Goal: Task Accomplishment & Management: Use online tool/utility

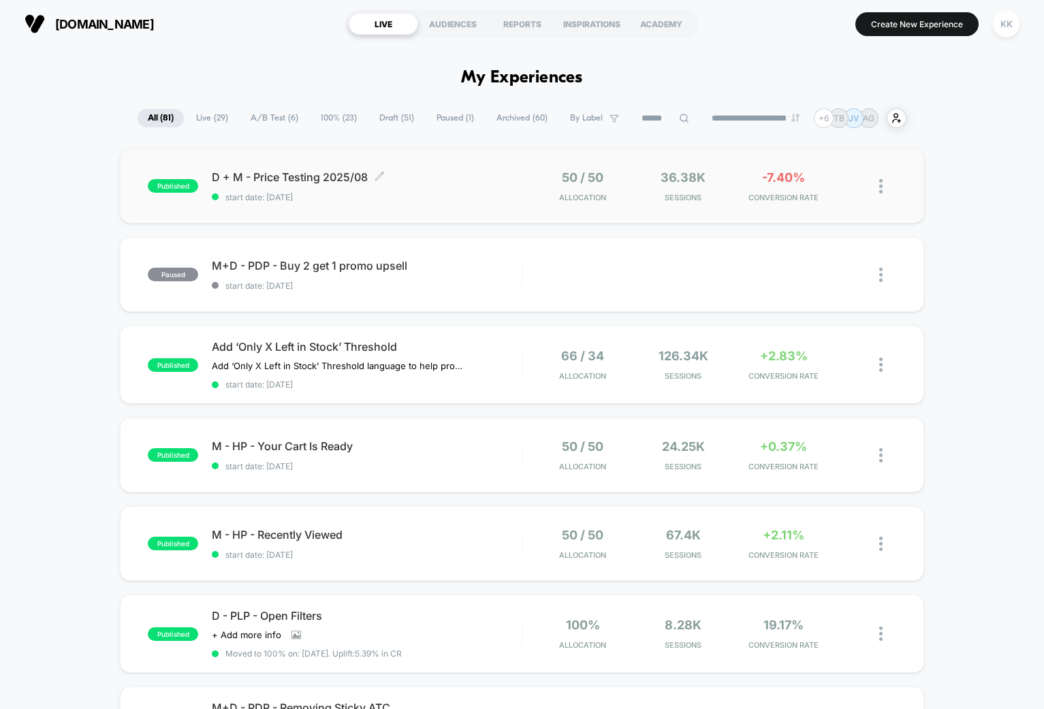
click at [422, 190] on div "D + M - Price Testing 2025/08 Click to edit experience details Click to edit ex…" at bounding box center [366, 186] width 309 height 32
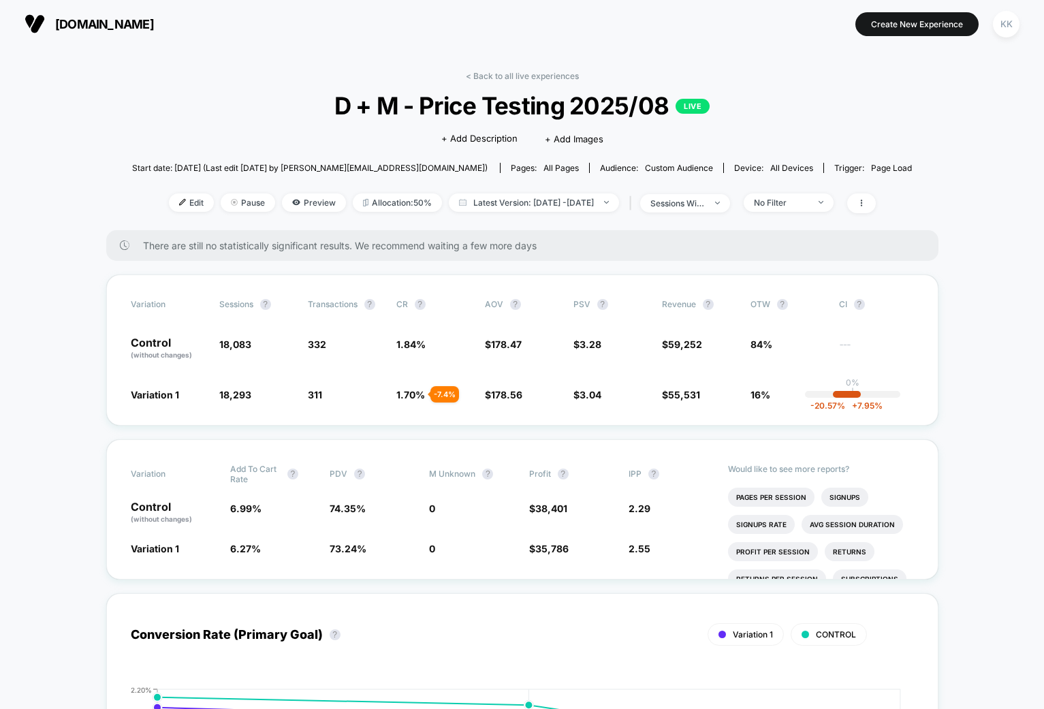
drag, startPoint x: 57, startPoint y: 535, endPoint x: 84, endPoint y: 535, distance: 27.2
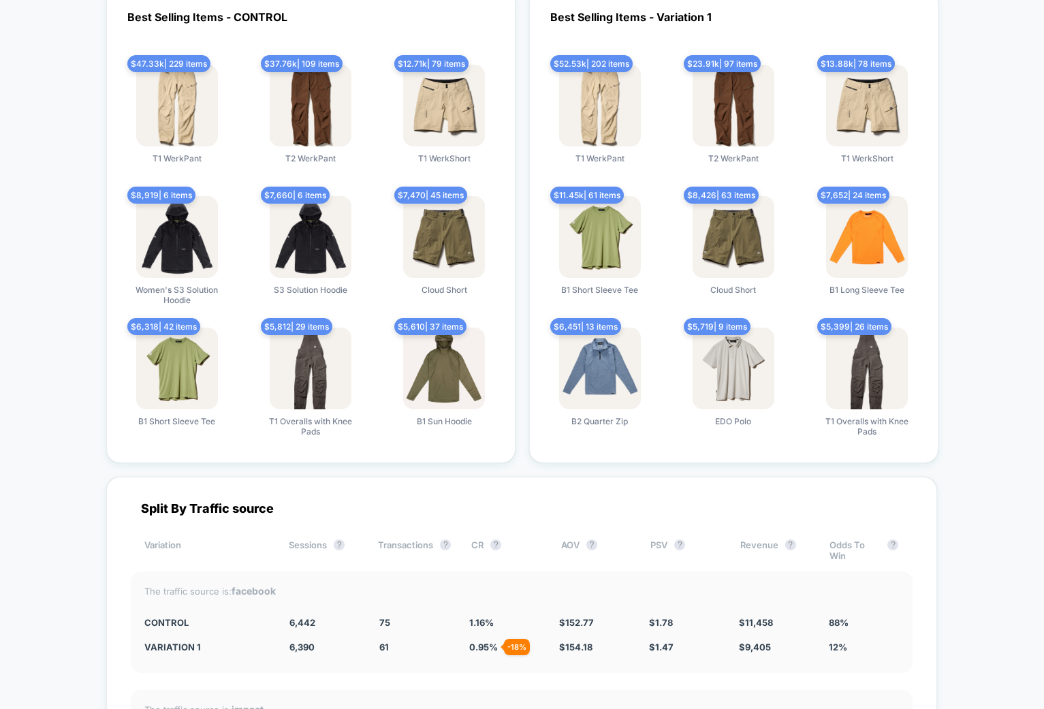
scroll to position [2521, 0]
